Goal: Task Accomplishment & Management: Complete application form

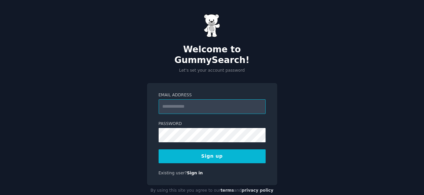
click at [184, 99] on input "Email Address" at bounding box center [212, 106] width 107 height 15
type input "**********"
click at [212, 149] on button "Sign up" at bounding box center [212, 156] width 107 height 14
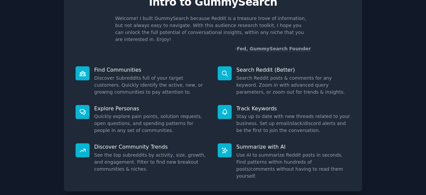
scroll to position [65, 0]
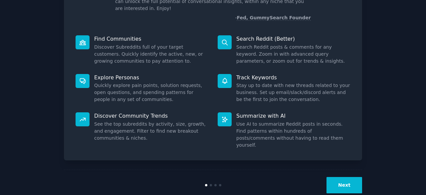
click at [210, 184] on div at bounding box center [211, 185] width 2 height 2
click at [219, 184] on div at bounding box center [220, 185] width 2 height 2
click at [341, 177] on button "Next" at bounding box center [344, 185] width 36 height 16
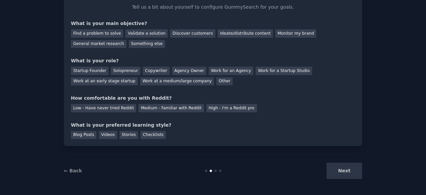
scroll to position [10, 0]
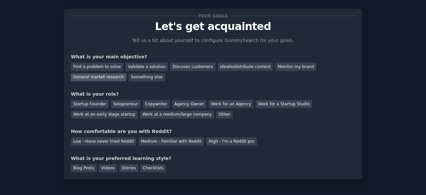
click at [126, 73] on div "General market research" at bounding box center [99, 77] width 56 height 8
click at [216, 116] on div "Other" at bounding box center [224, 114] width 16 height 8
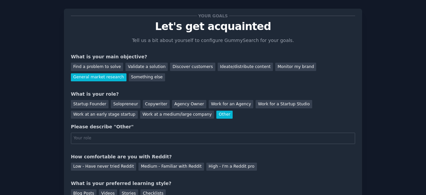
click at [216, 113] on div "Other" at bounding box center [224, 114] width 16 height 8
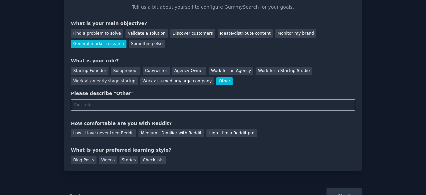
click at [163, 105] on input "text" at bounding box center [213, 104] width 284 height 11
type input "Student"
click at [114, 131] on div "Low - Have never tried Reddit" at bounding box center [103, 133] width 65 height 8
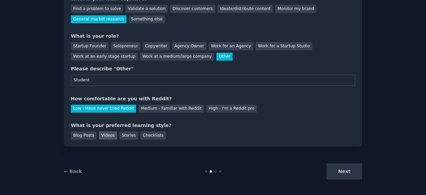
click at [102, 133] on div "Videos" at bounding box center [108, 135] width 18 height 8
click at [341, 170] on button "Next" at bounding box center [344, 171] width 36 height 16
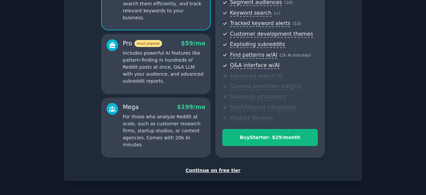
scroll to position [100, 0]
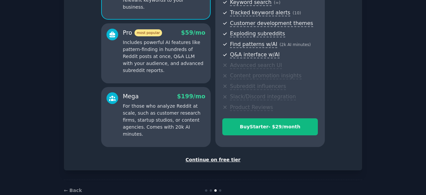
click at [212, 158] on div "Continue on free tier" at bounding box center [213, 159] width 284 height 7
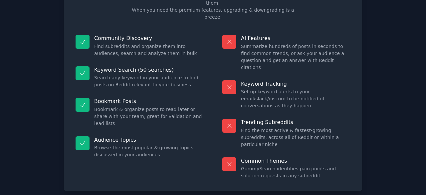
scroll to position [64, 0]
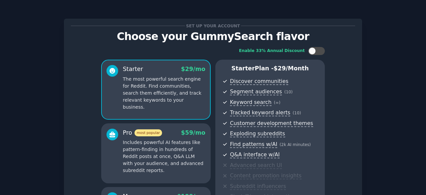
scroll to position [114, 0]
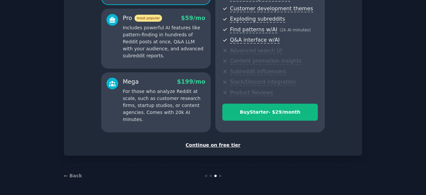
click at [220, 175] on div at bounding box center [220, 175] width 2 height 2
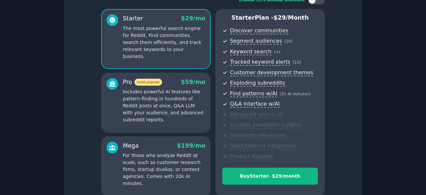
scroll to position [48, 0]
